Goal: Task Accomplishment & Management: Use online tool/utility

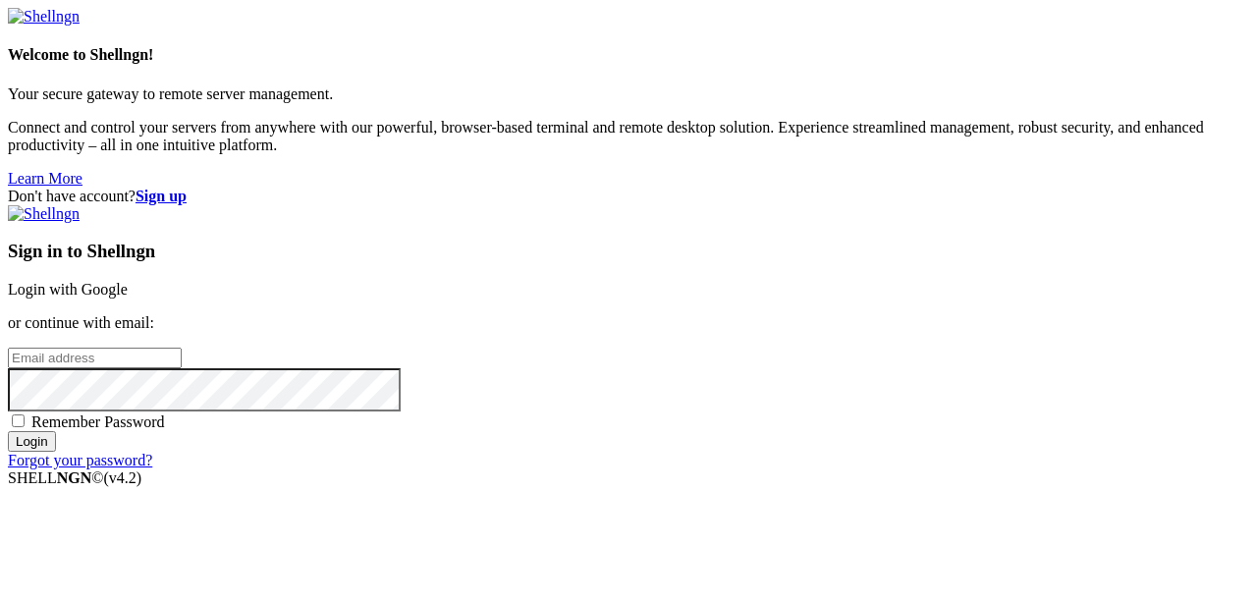
click at [128, 281] on link "Login with Google" at bounding box center [68, 289] width 120 height 17
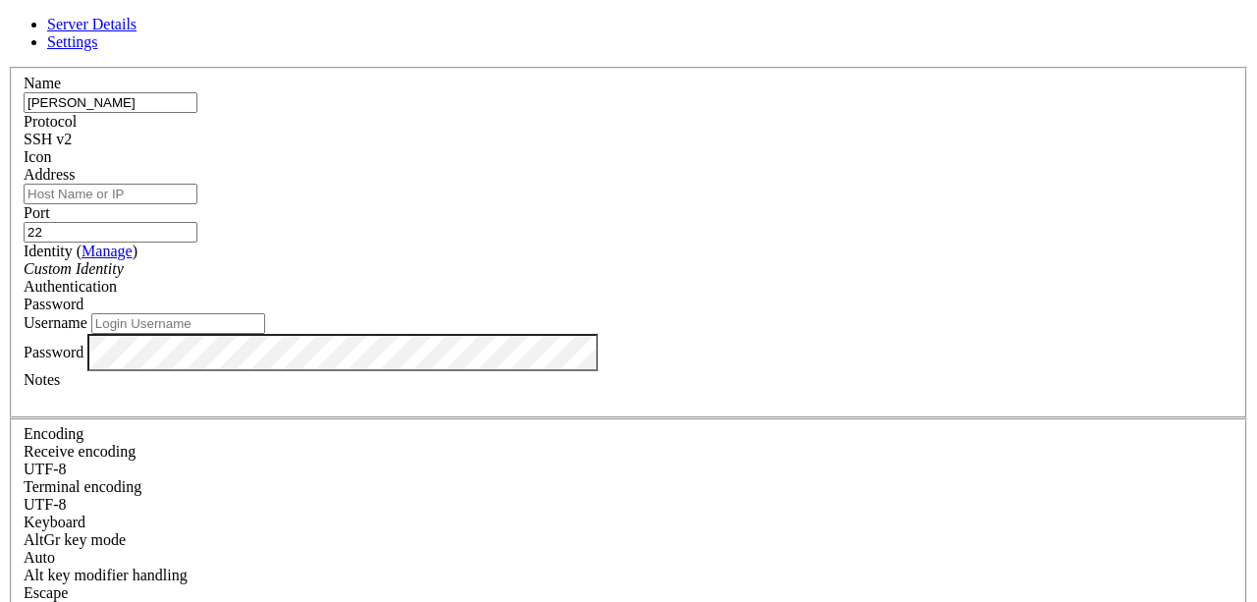
type input "[PERSON_NAME]"
click at [197, 204] on input "Address" at bounding box center [111, 194] width 174 height 21
paste input "[TECHNICAL_ID]"
type input "[TECHNICAL_ID]"
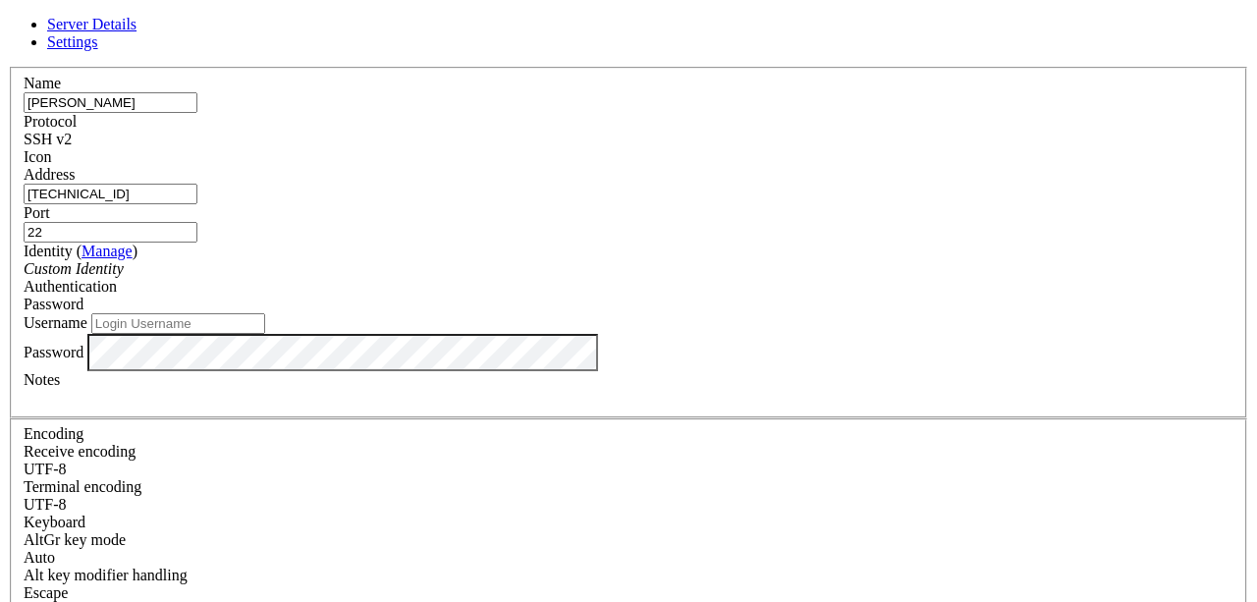
click at [265, 334] on input "Username" at bounding box center [178, 323] width 174 height 21
click at [265, 334] on input "ROOT" at bounding box center [178, 323] width 174 height 21
type input "root"
click at [470, 407] on div at bounding box center [629, 398] width 1210 height 18
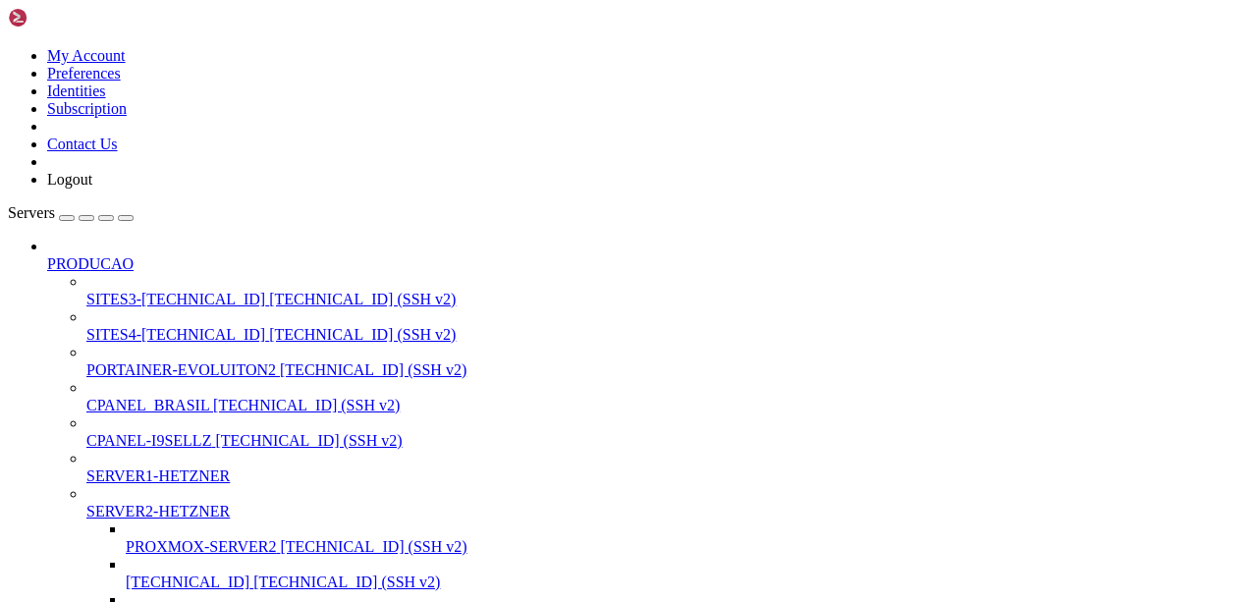
scroll to position [1804, 0]
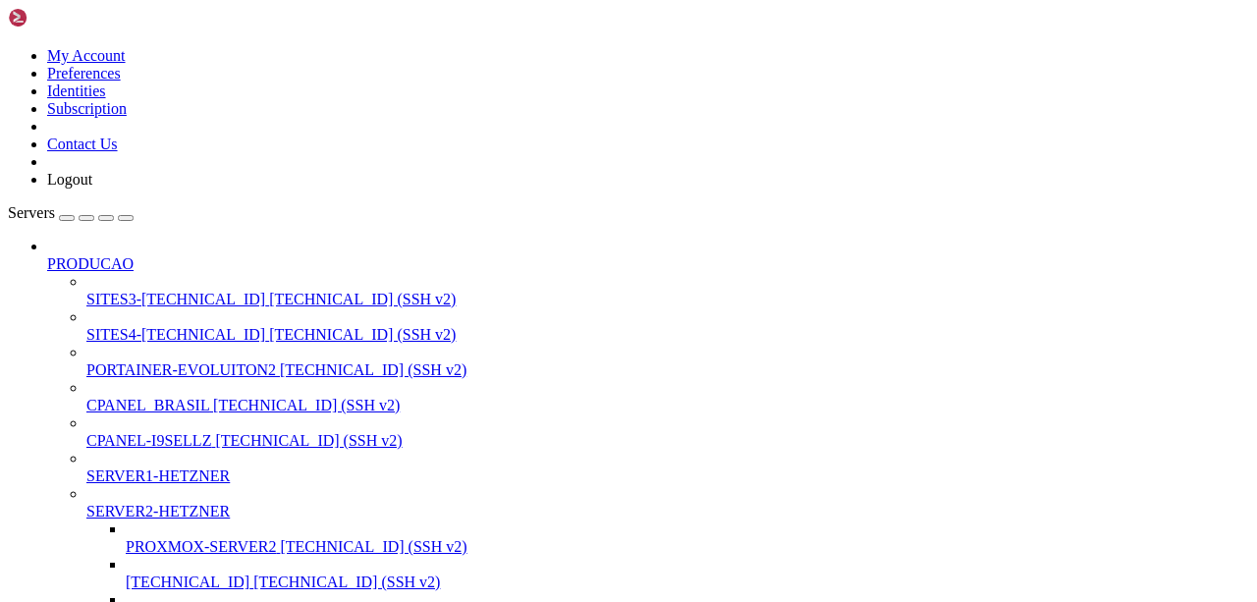
scroll to position [0, 0]
